Goal: Task Accomplishment & Management: Manage account settings

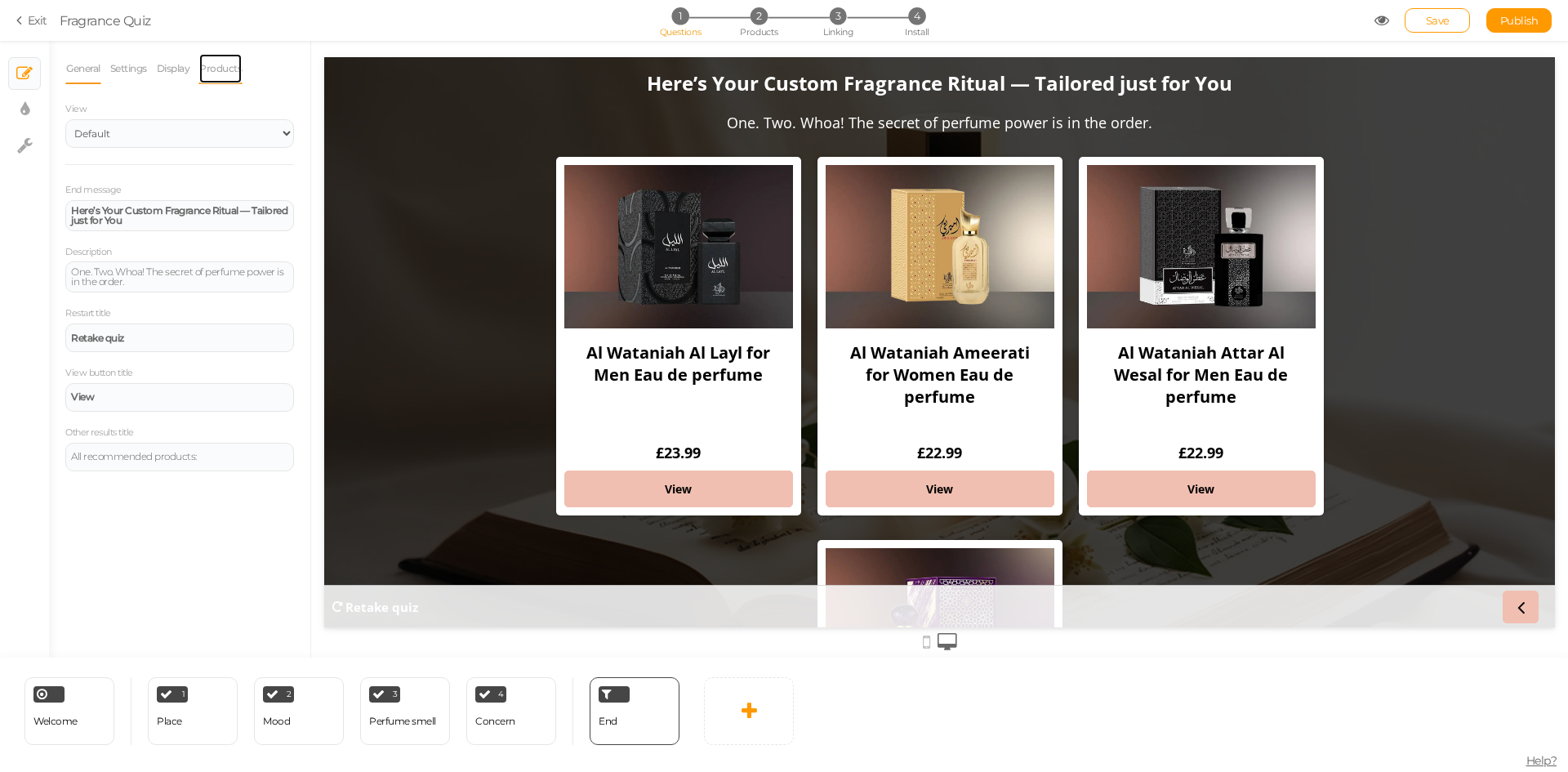
click at [216, 68] on link "Products" at bounding box center [220, 69] width 44 height 31
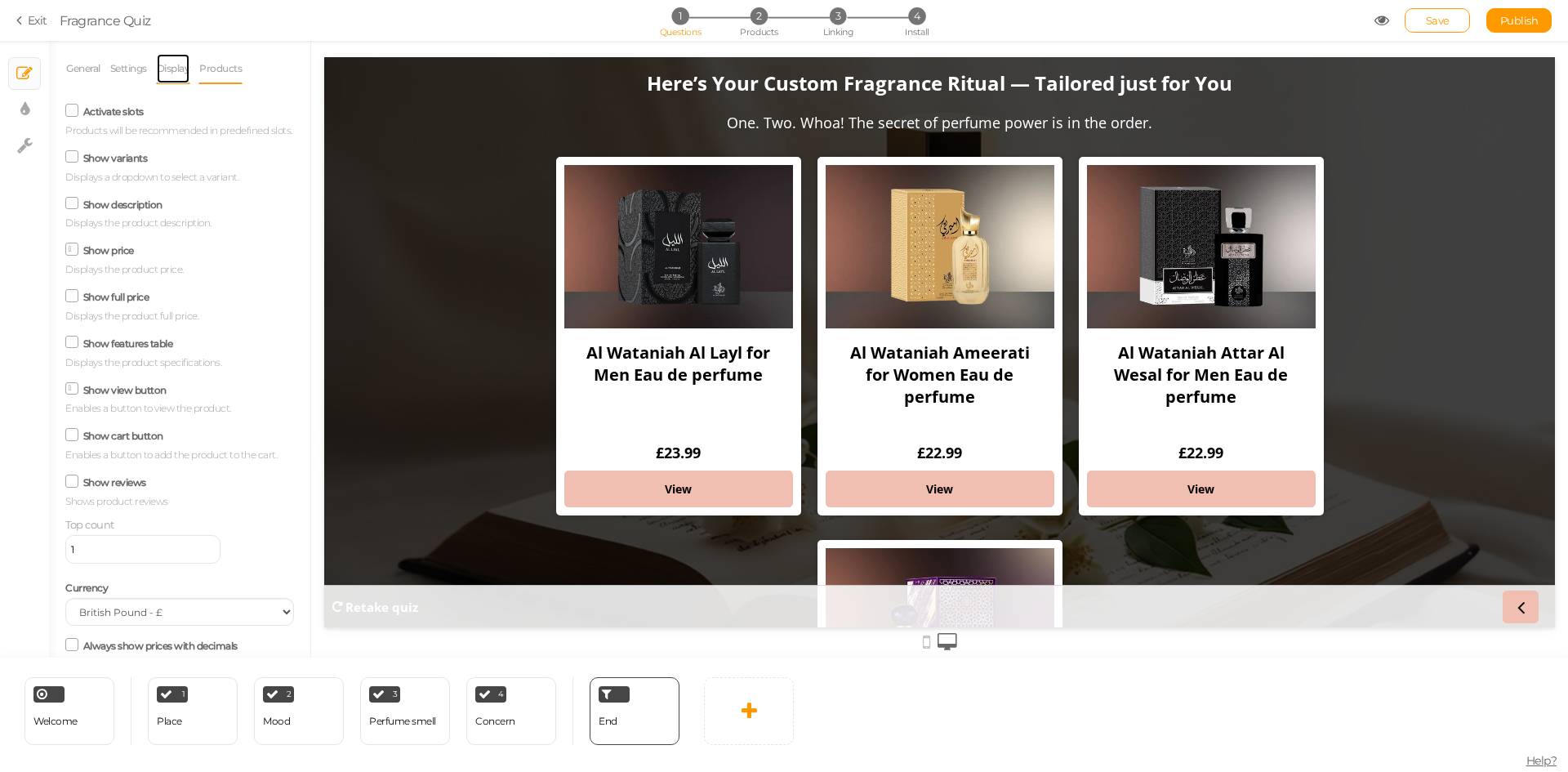
click at [165, 76] on link "Display" at bounding box center [173, 69] width 35 height 31
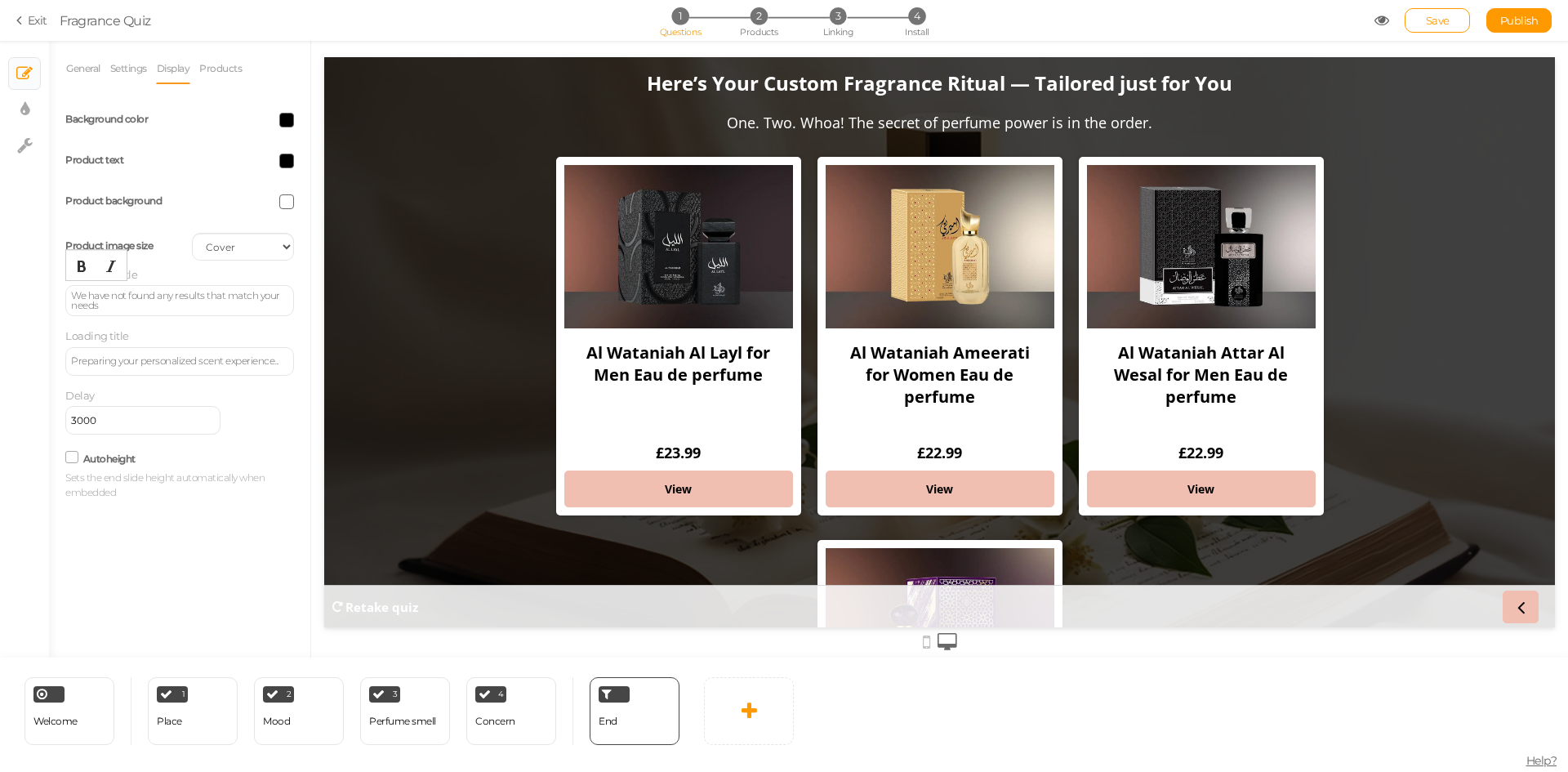
click at [71, 292] on div "We have not found any results that match your needs" at bounding box center [179, 301] width 228 height 31
click at [1524, 19] on span "Publish" at bounding box center [1519, 20] width 38 height 13
click at [125, 71] on link "Settings" at bounding box center [128, 69] width 38 height 31
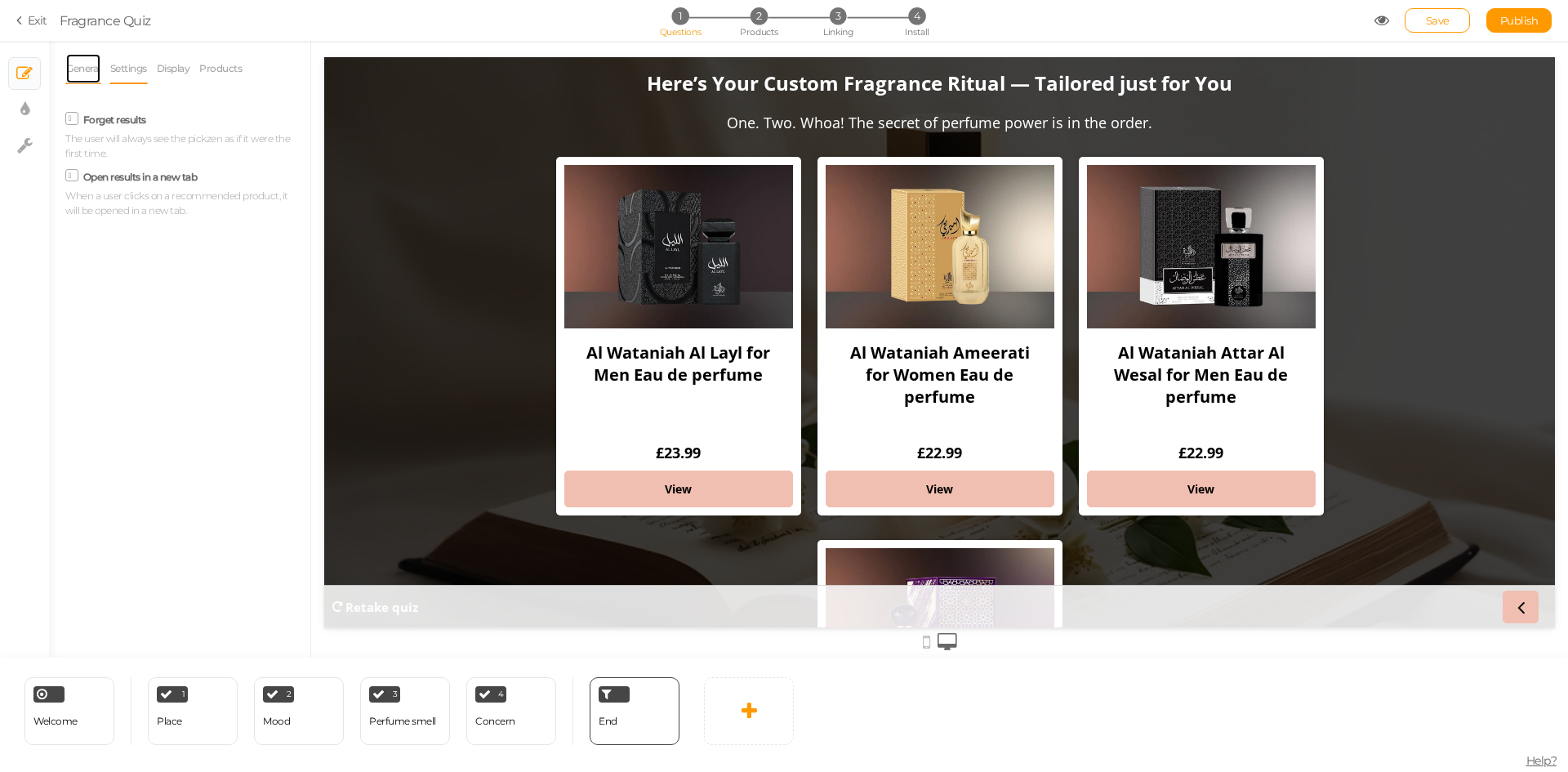
click at [74, 68] on link "General" at bounding box center [83, 69] width 36 height 31
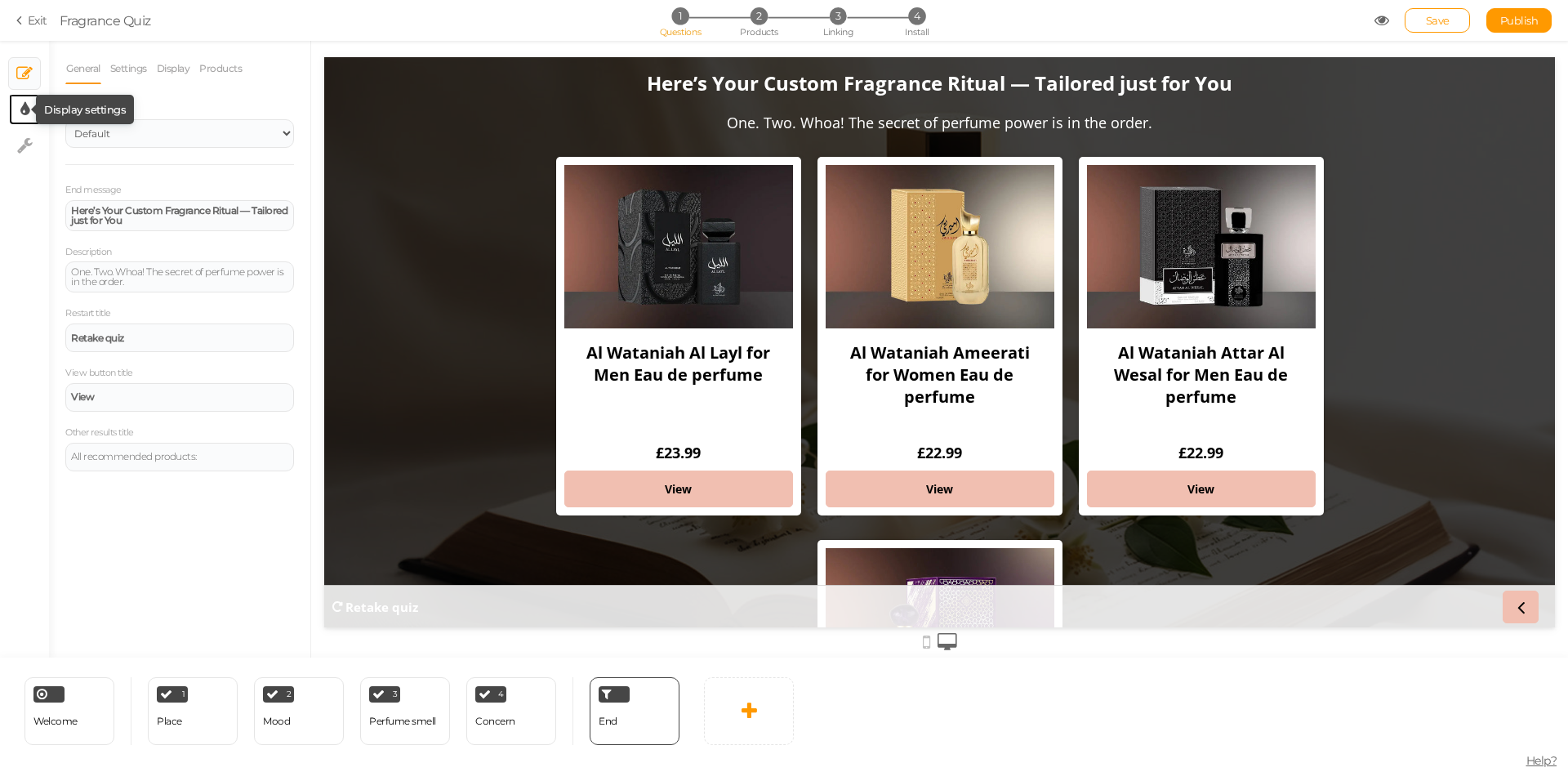
click at [22, 115] on icon at bounding box center [24, 109] width 9 height 17
select select "2"
select select "opensans"
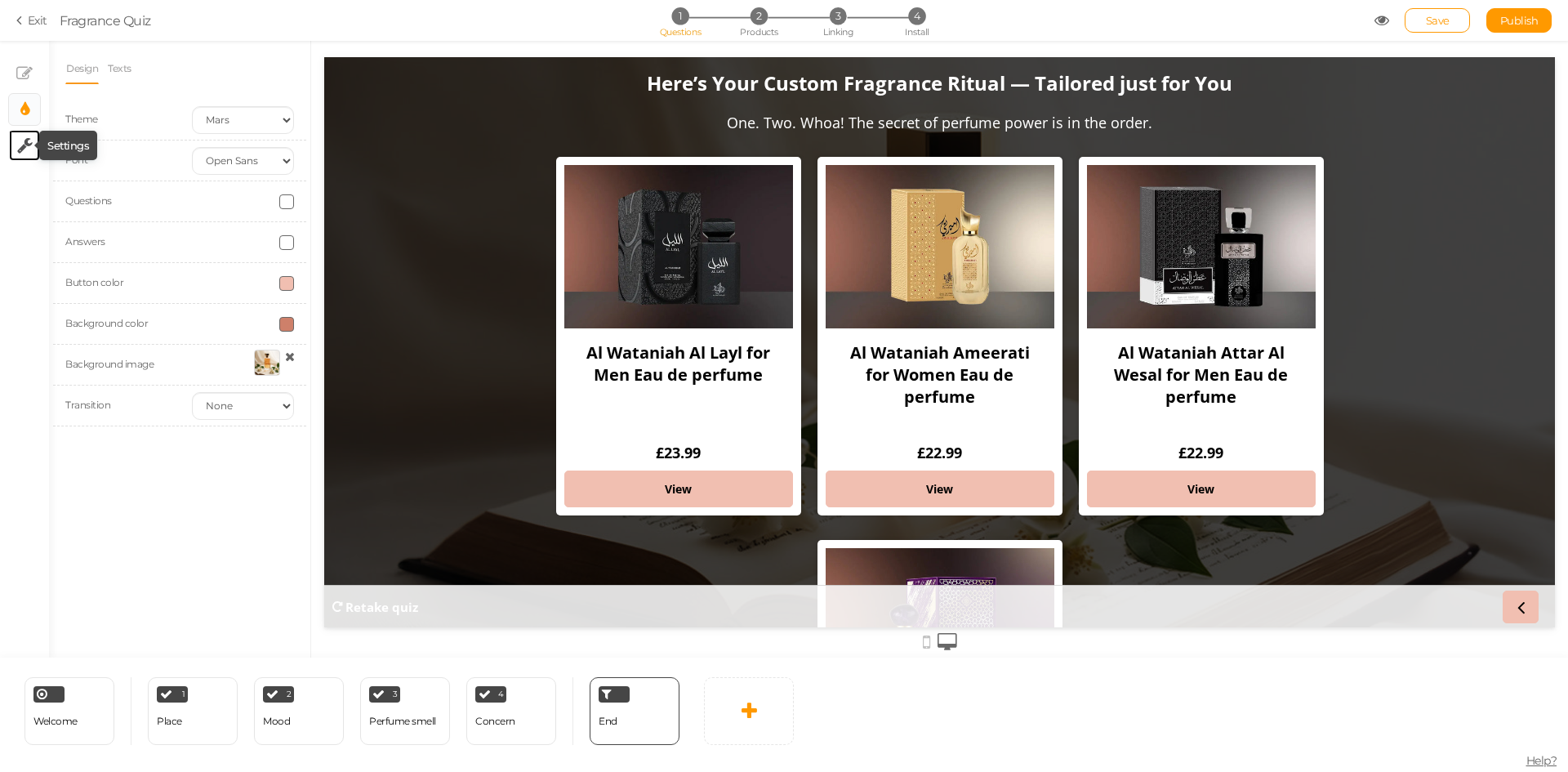
click at [20, 148] on icon at bounding box center [25, 145] width 16 height 17
select select "en"
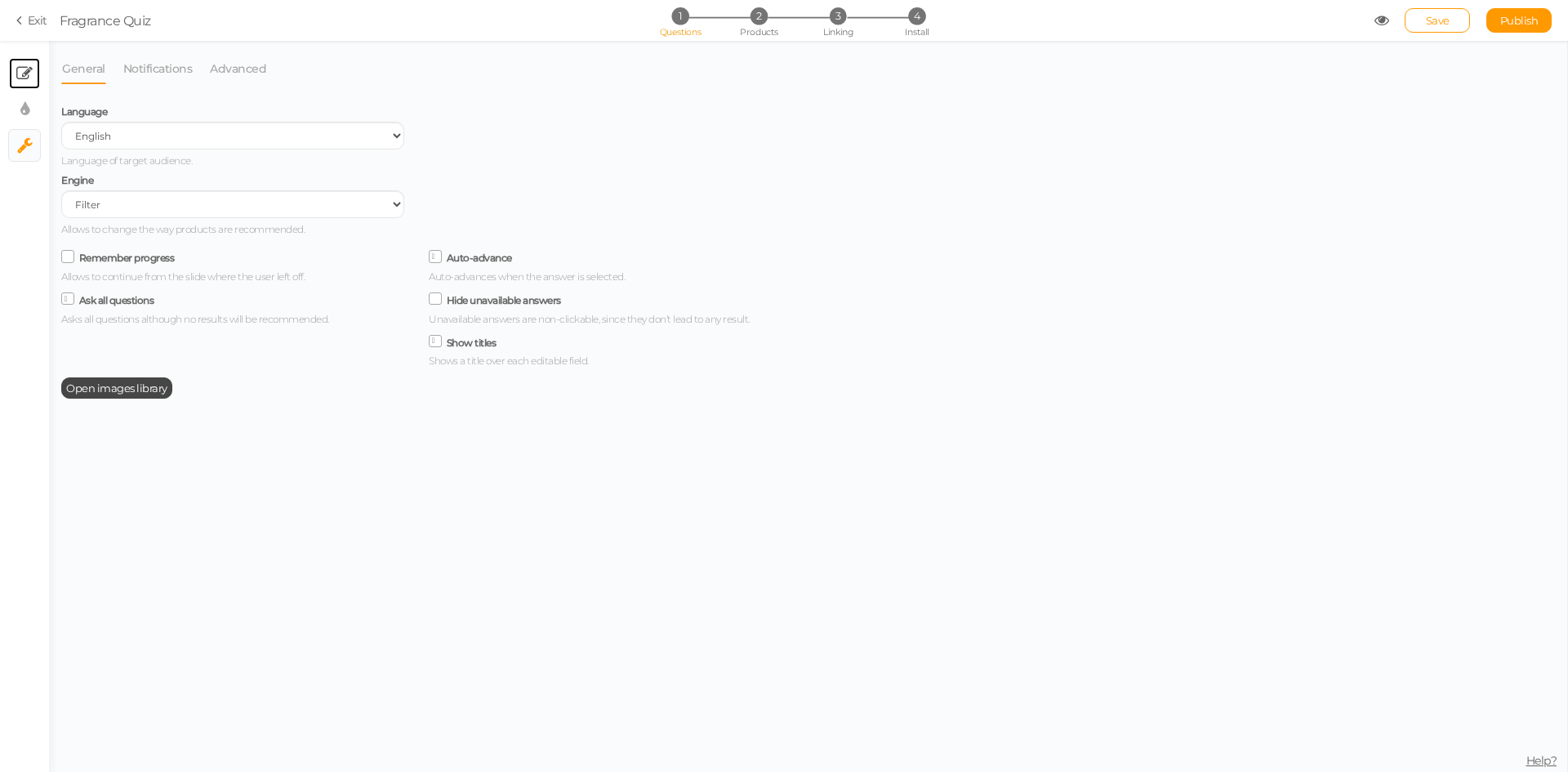
click at [24, 58] on link "× Slides" at bounding box center [24, 73] width 31 height 31
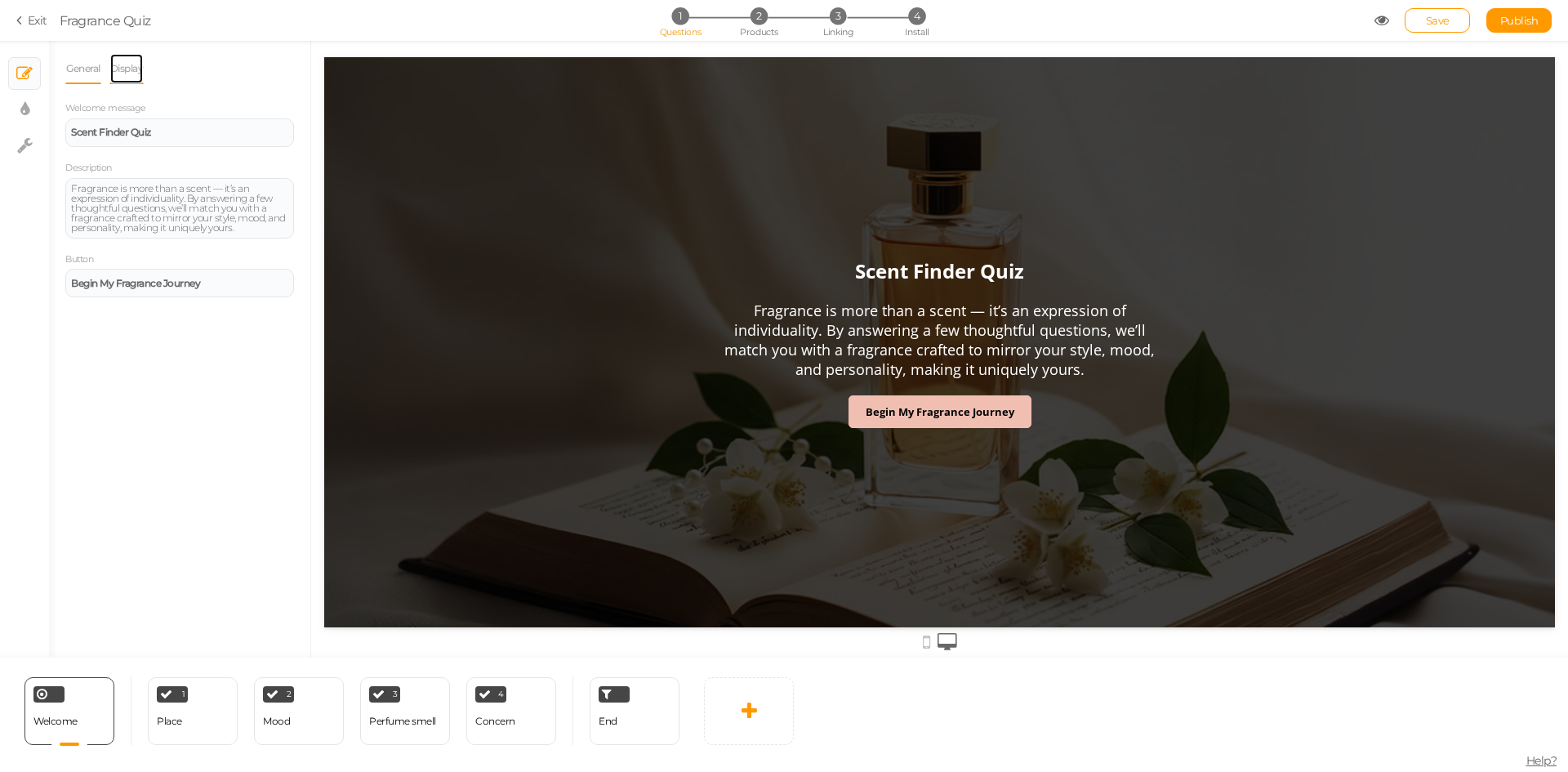
click at [131, 70] on link "Display" at bounding box center [127, 69] width 35 height 31
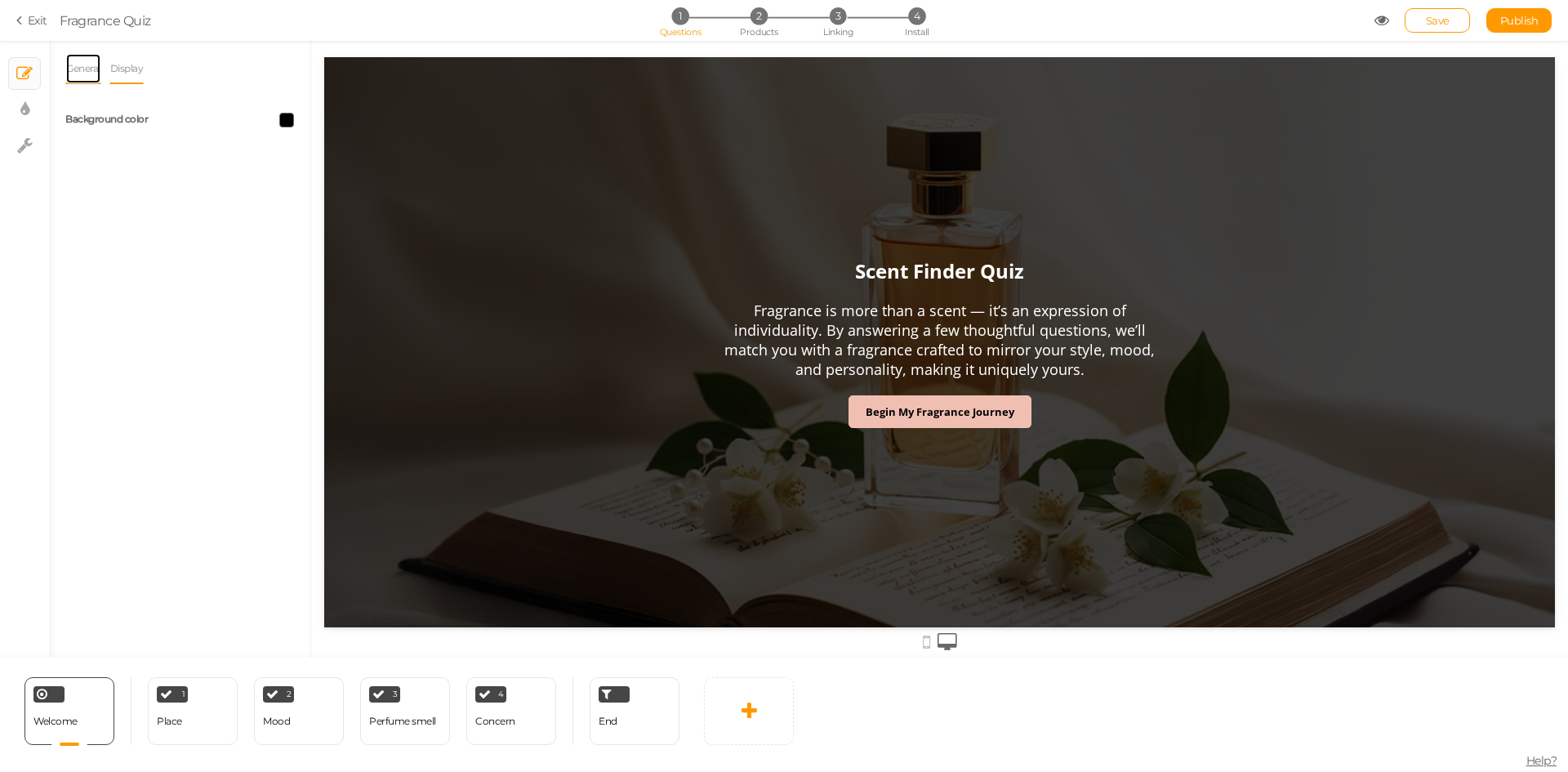
click at [83, 72] on link "General" at bounding box center [83, 69] width 36 height 31
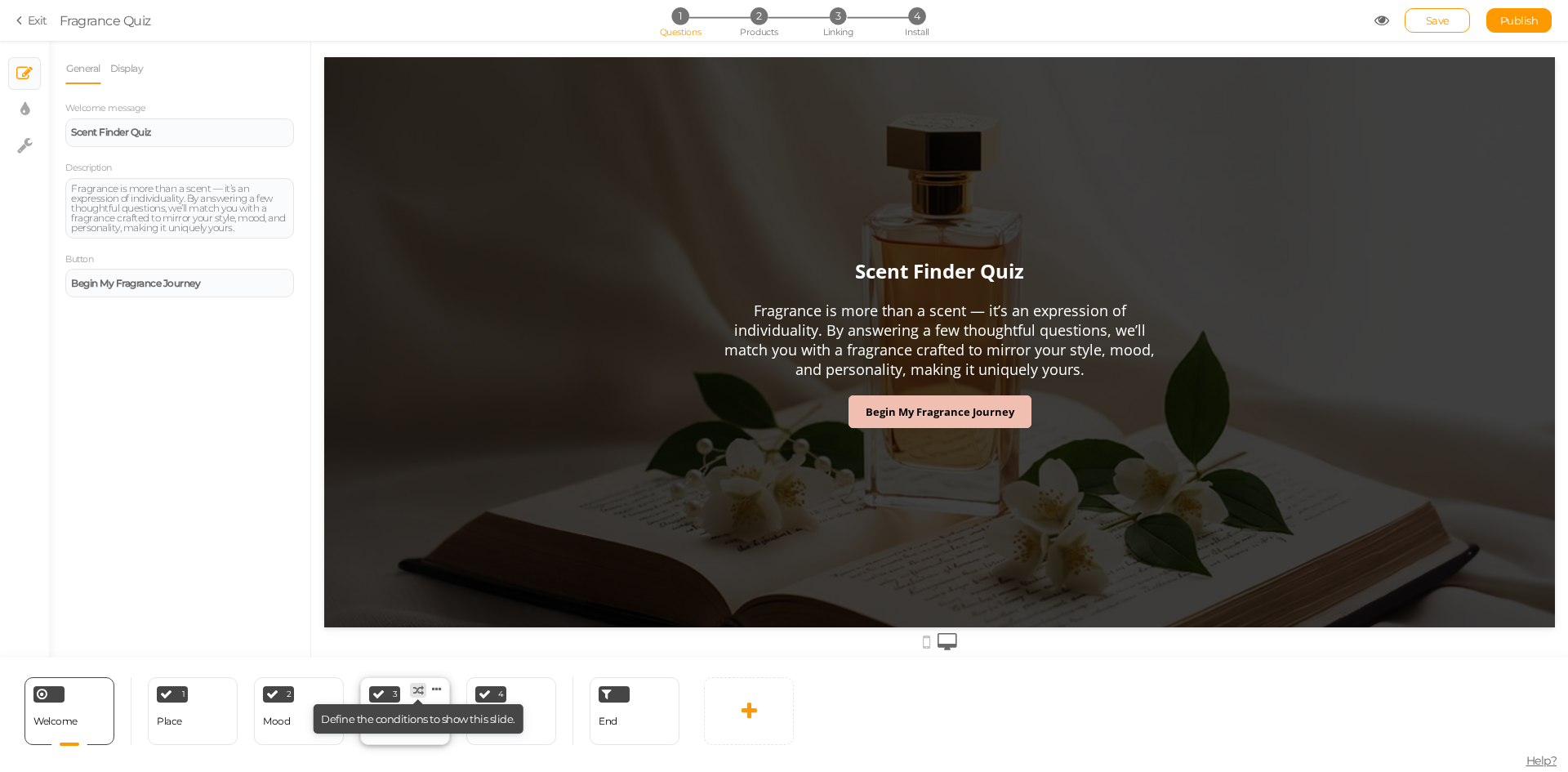
click at [411, 722] on tip-tip "× Define the conditions to show this slide." at bounding box center [418, 718] width 194 height 13
select select "2"
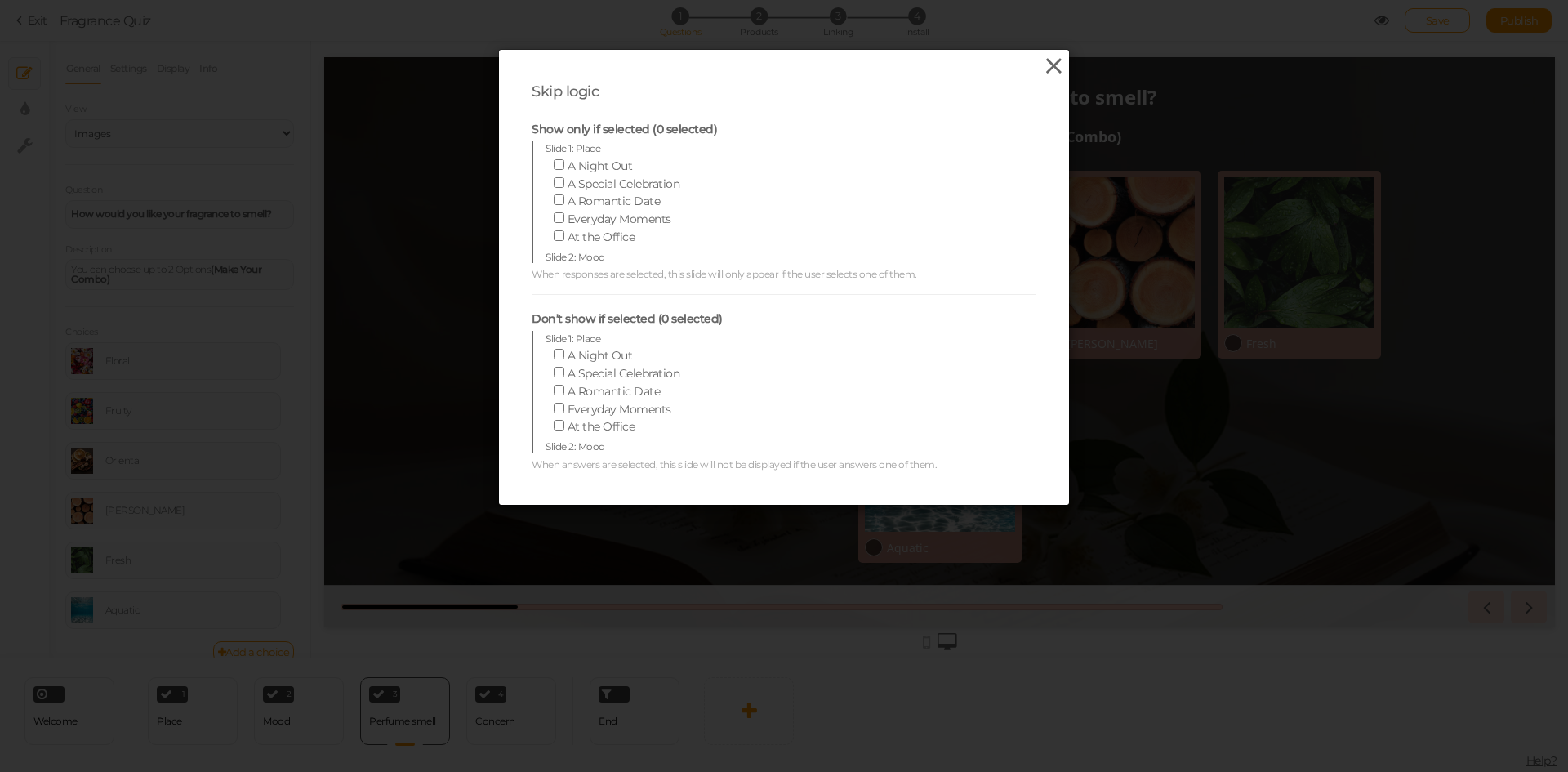
click at [1048, 67] on icon at bounding box center [1054, 66] width 24 height 24
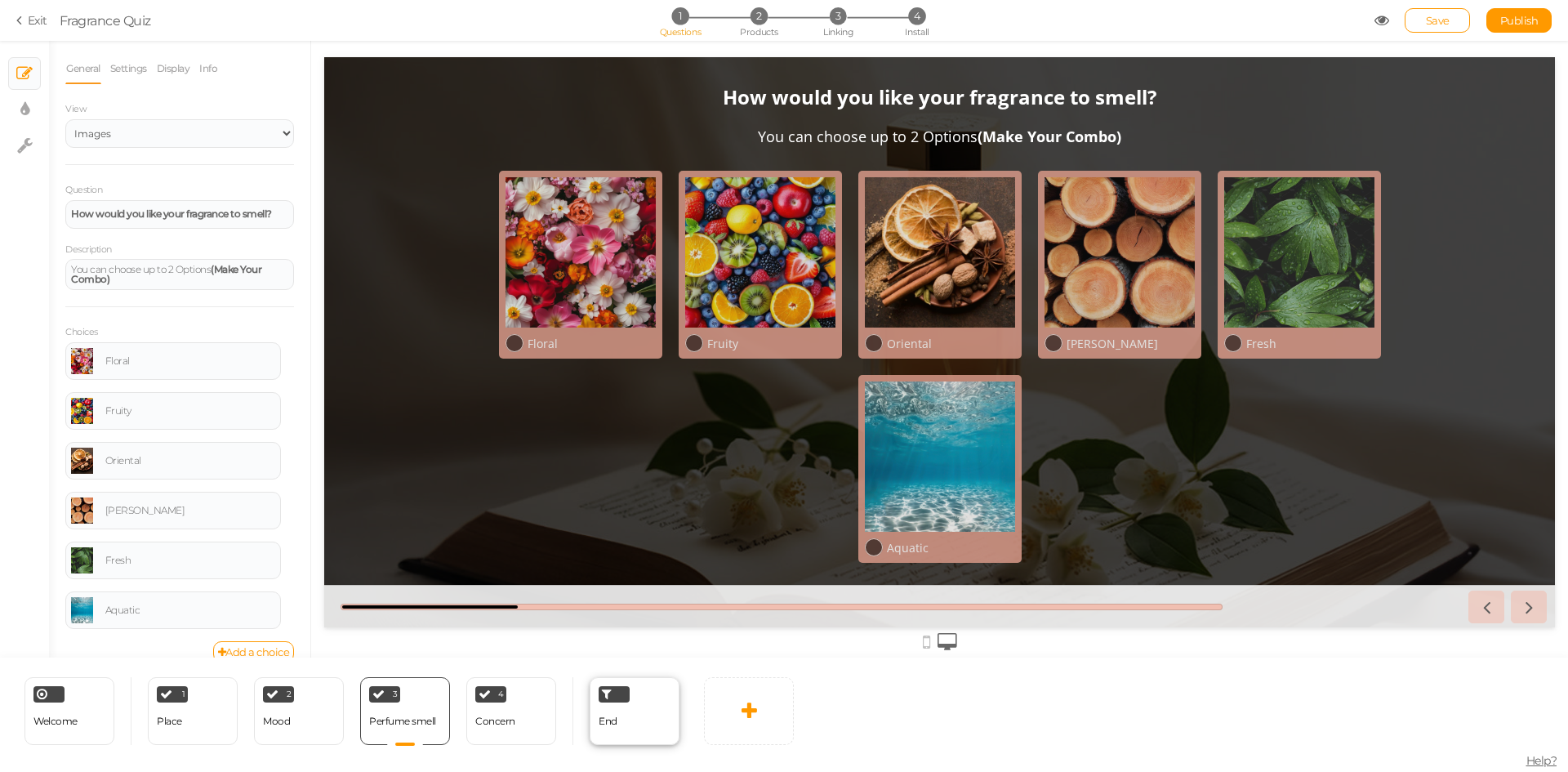
click at [616, 727] on div "End" at bounding box center [607, 721] width 19 height 28
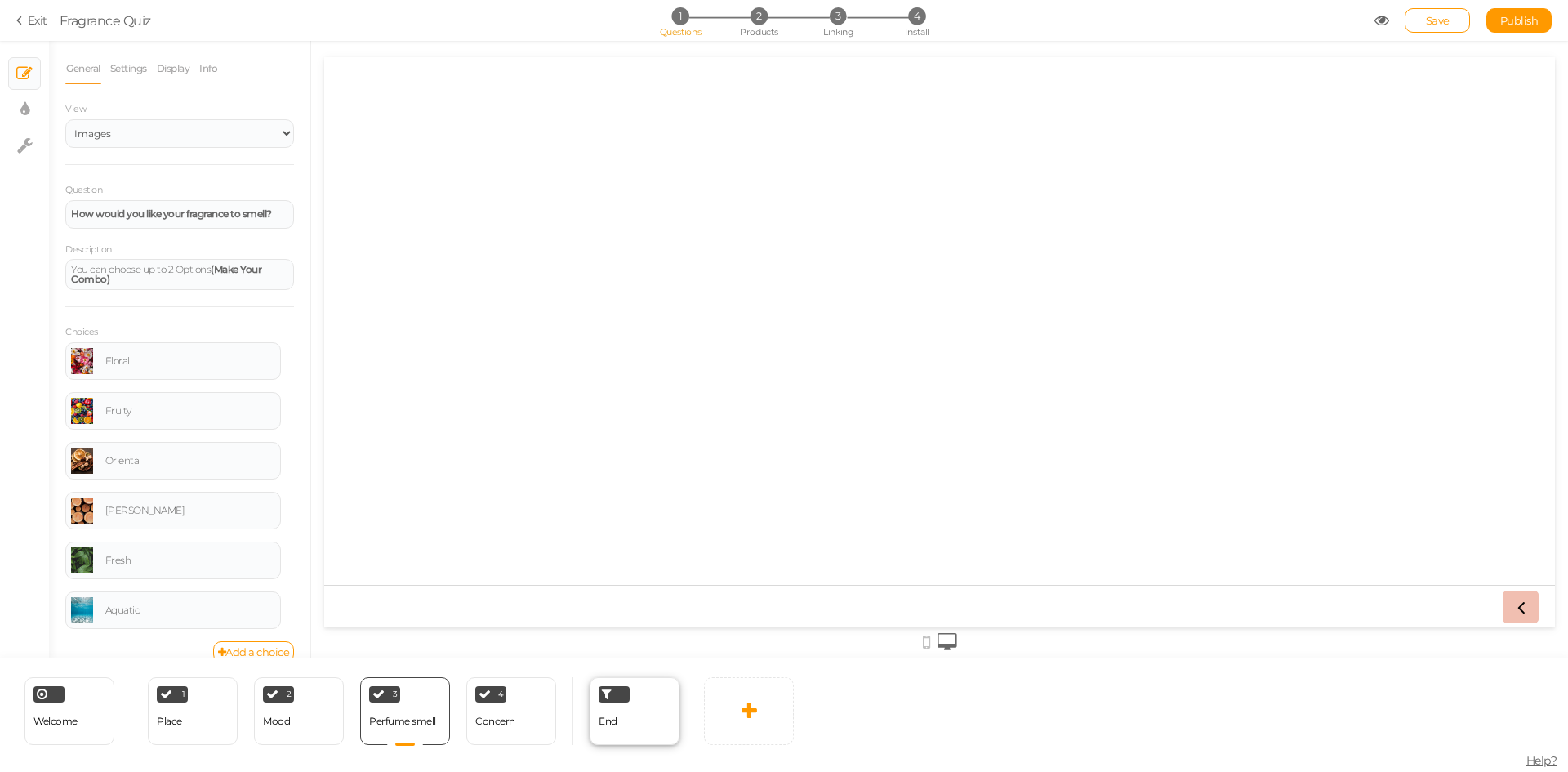
select select "GBP"
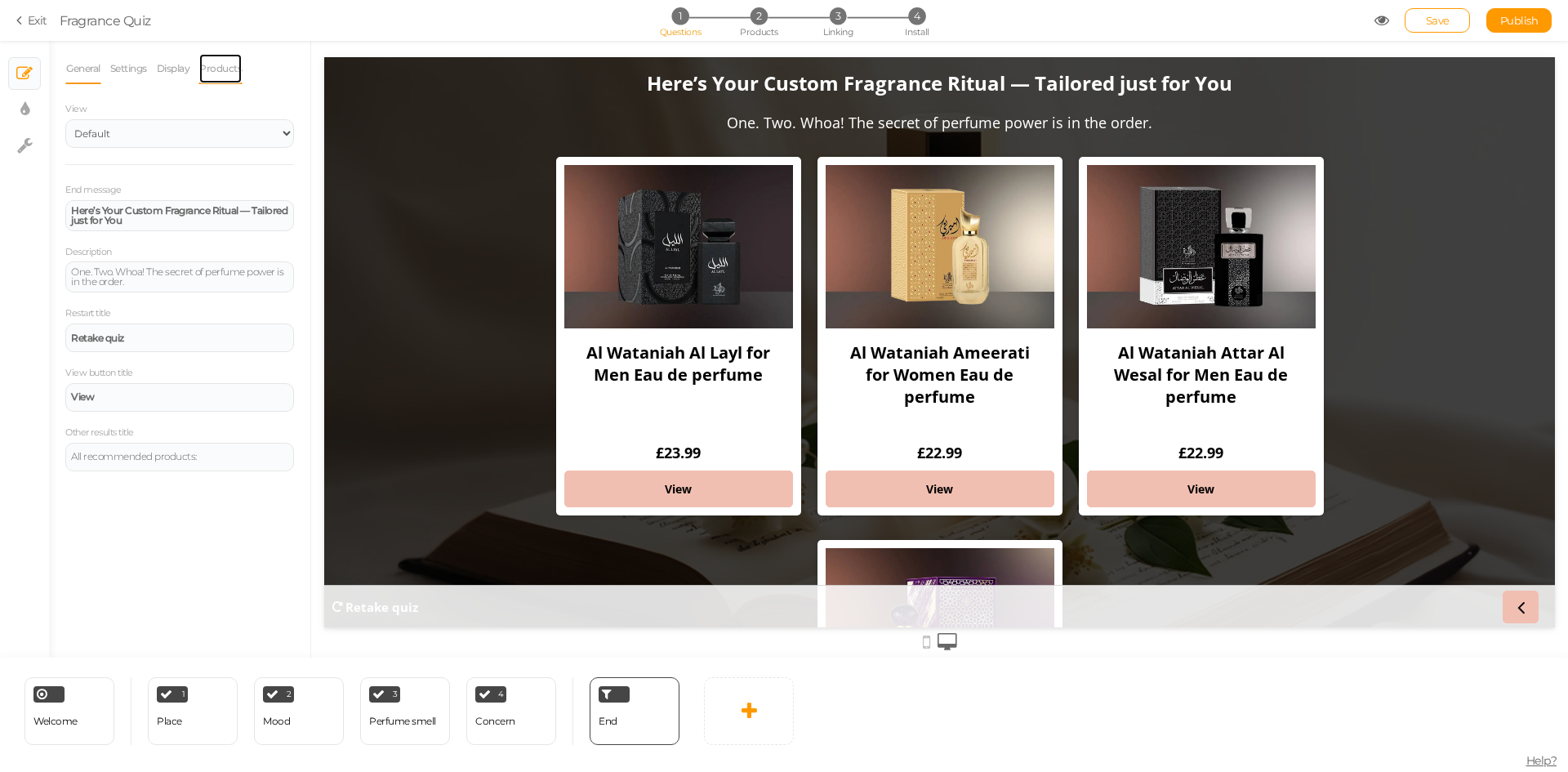
click at [216, 78] on link "Products" at bounding box center [220, 69] width 44 height 31
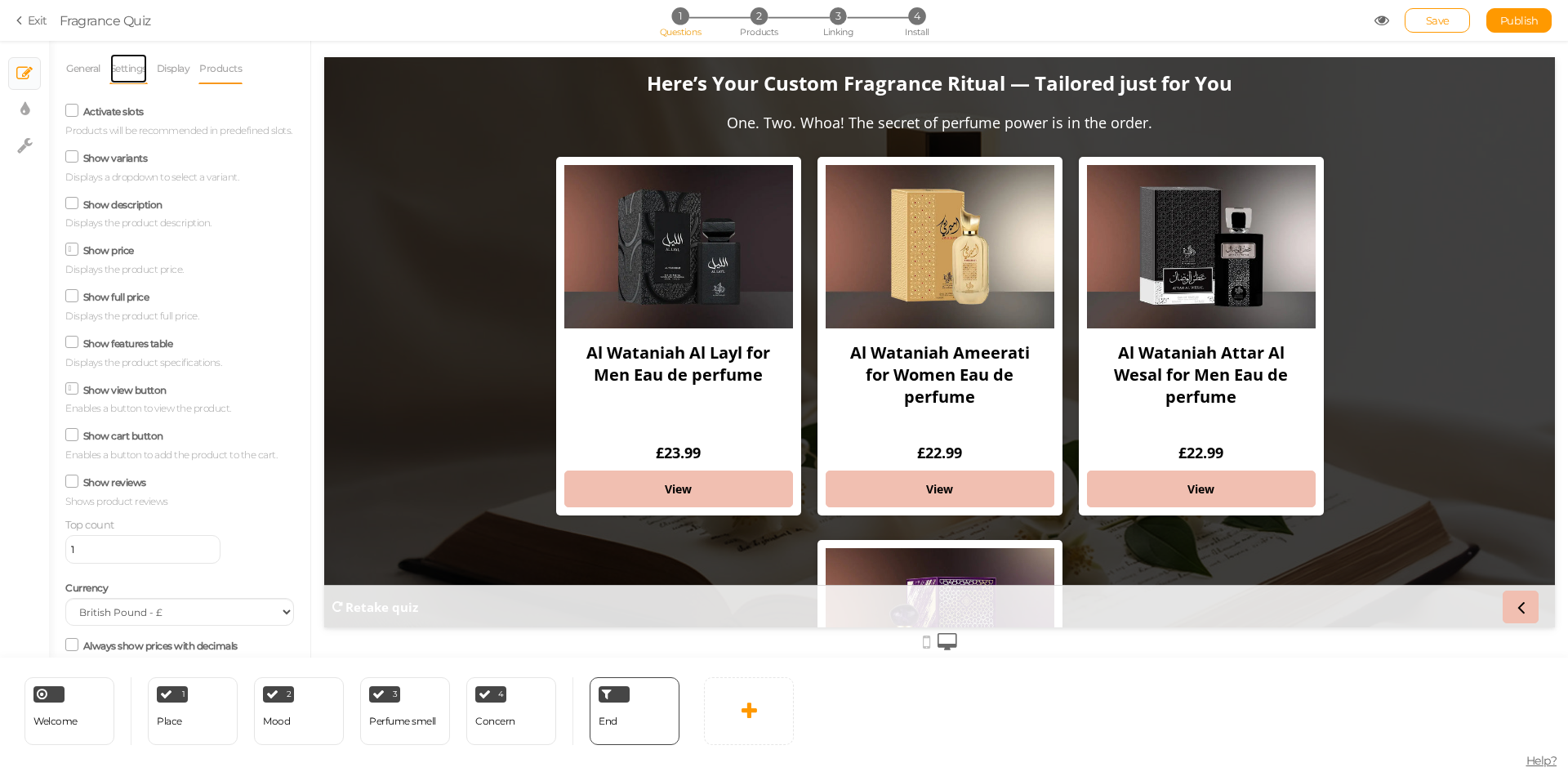
click at [130, 74] on link "Settings" at bounding box center [128, 69] width 38 height 31
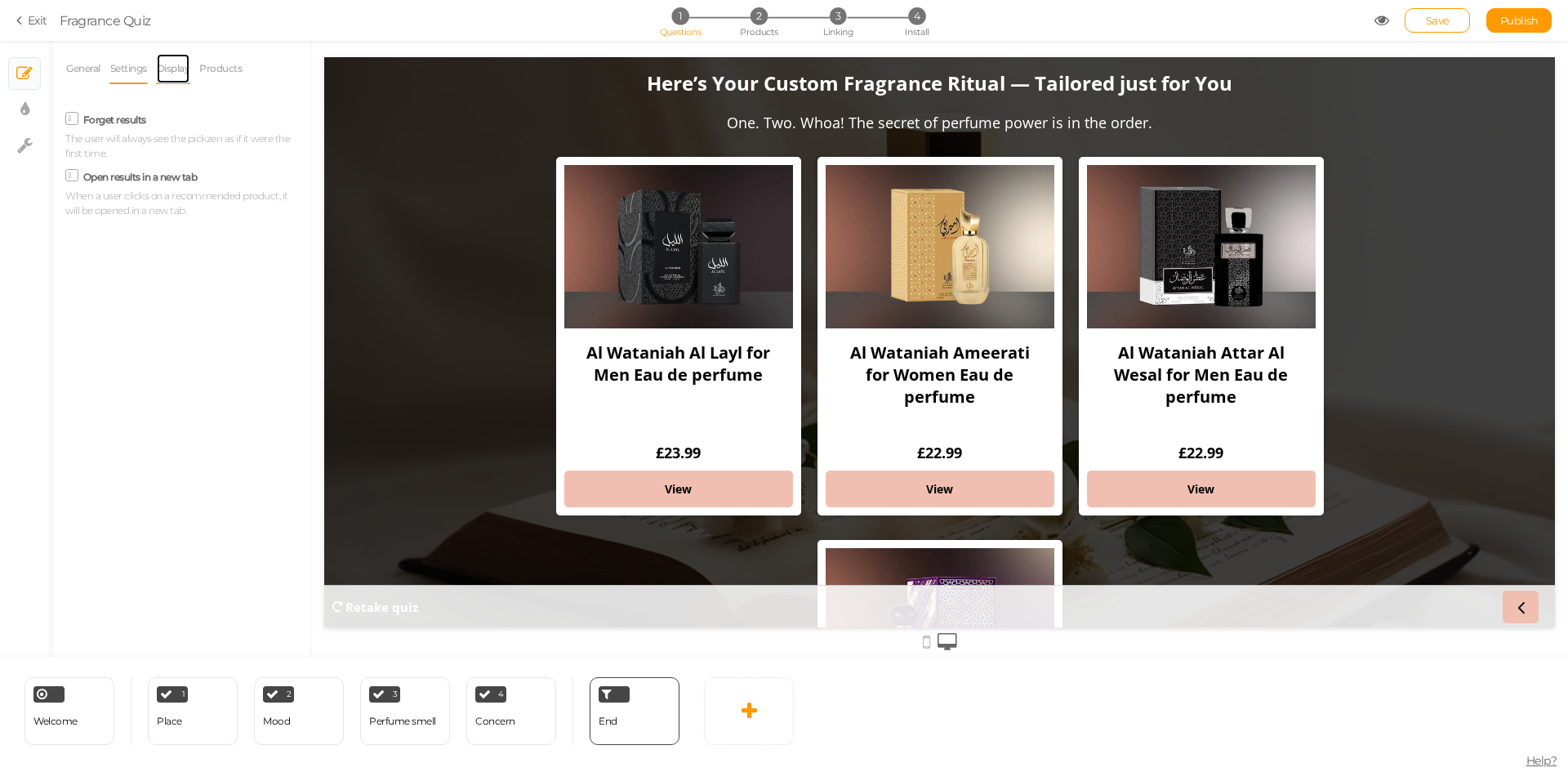
click at [178, 70] on link "Display" at bounding box center [173, 69] width 35 height 31
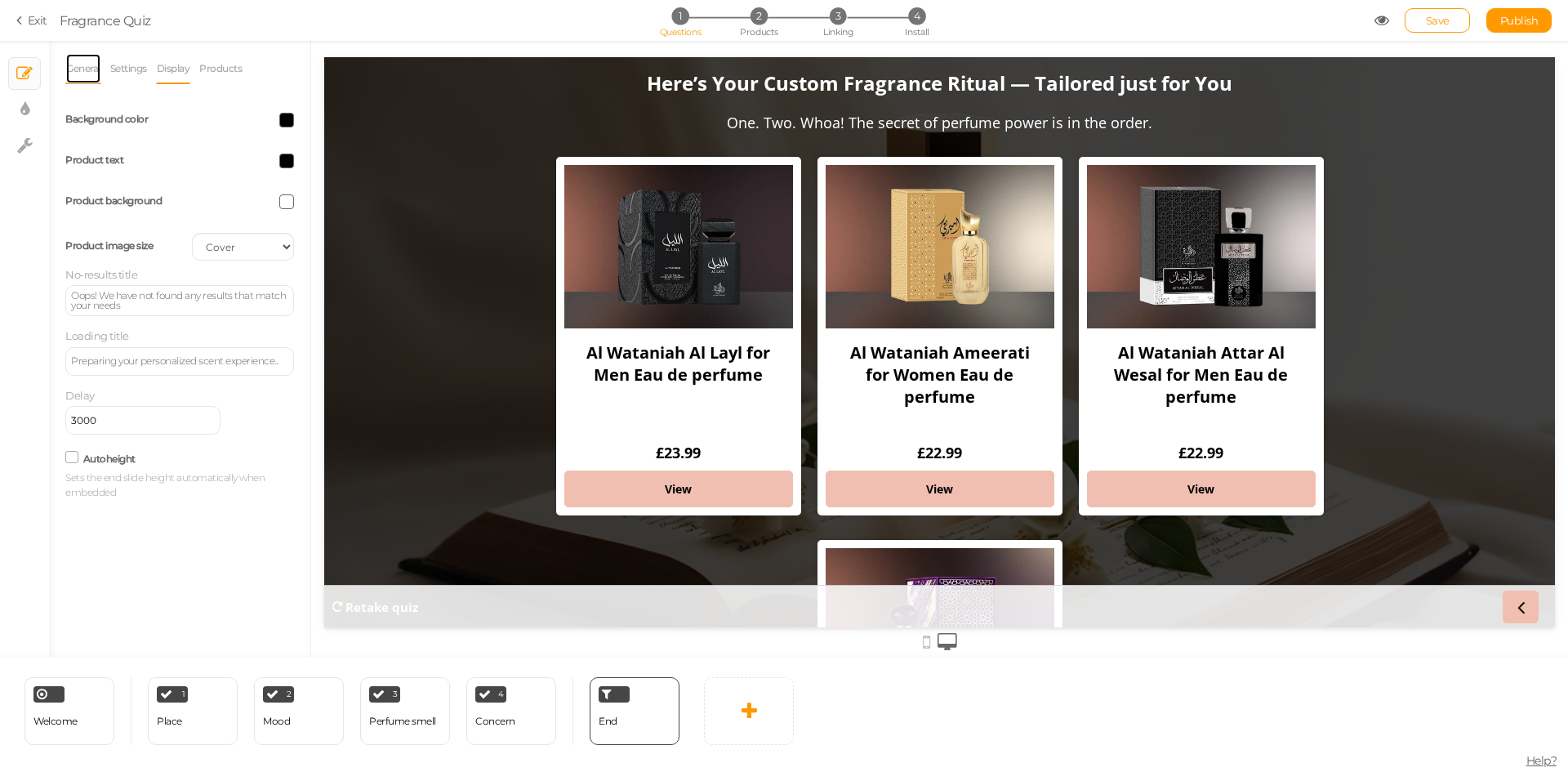
click at [82, 68] on link "General" at bounding box center [83, 69] width 36 height 31
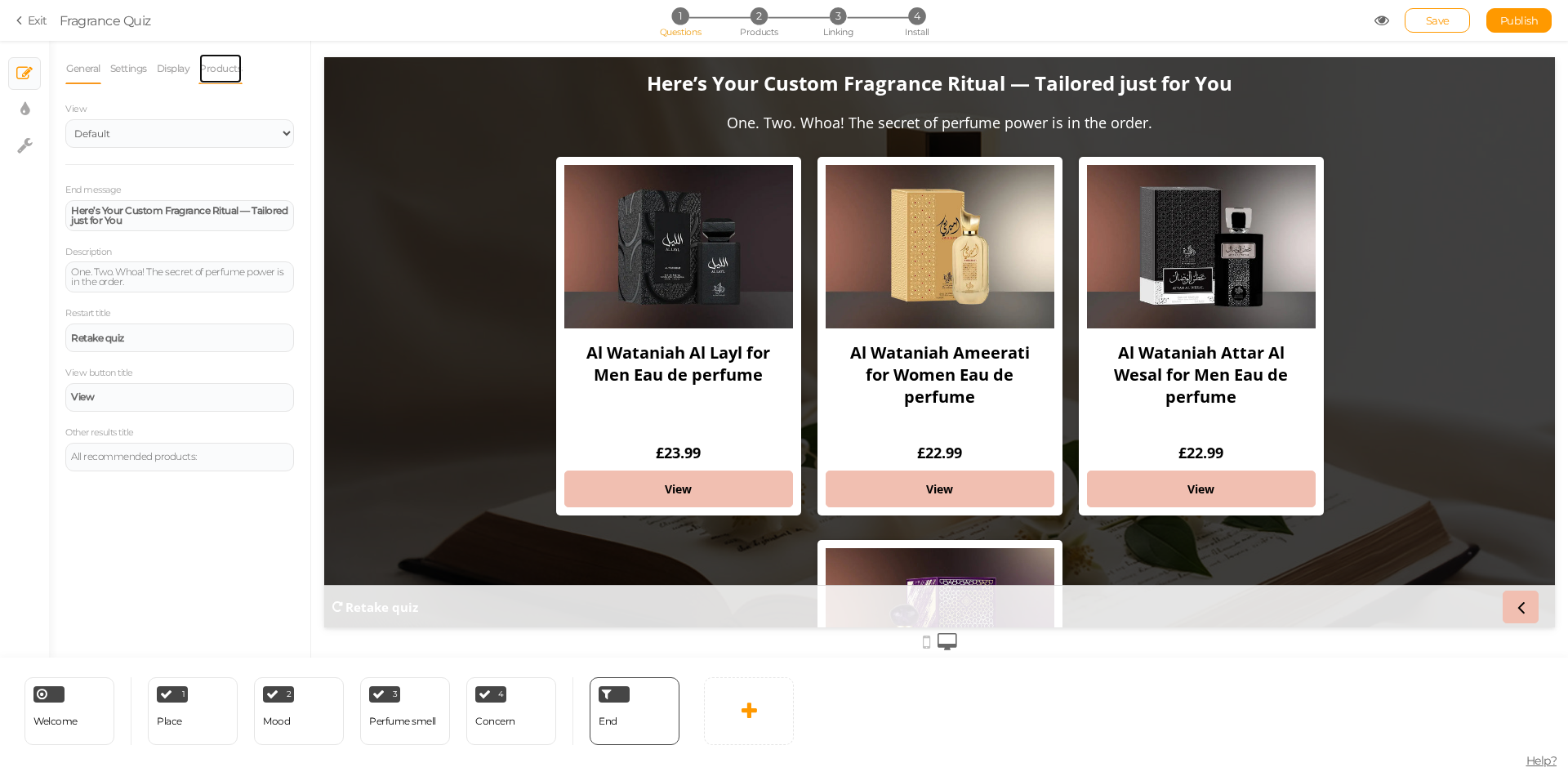
click at [216, 57] on link "Products" at bounding box center [220, 69] width 44 height 31
